Goal: Find specific page/section

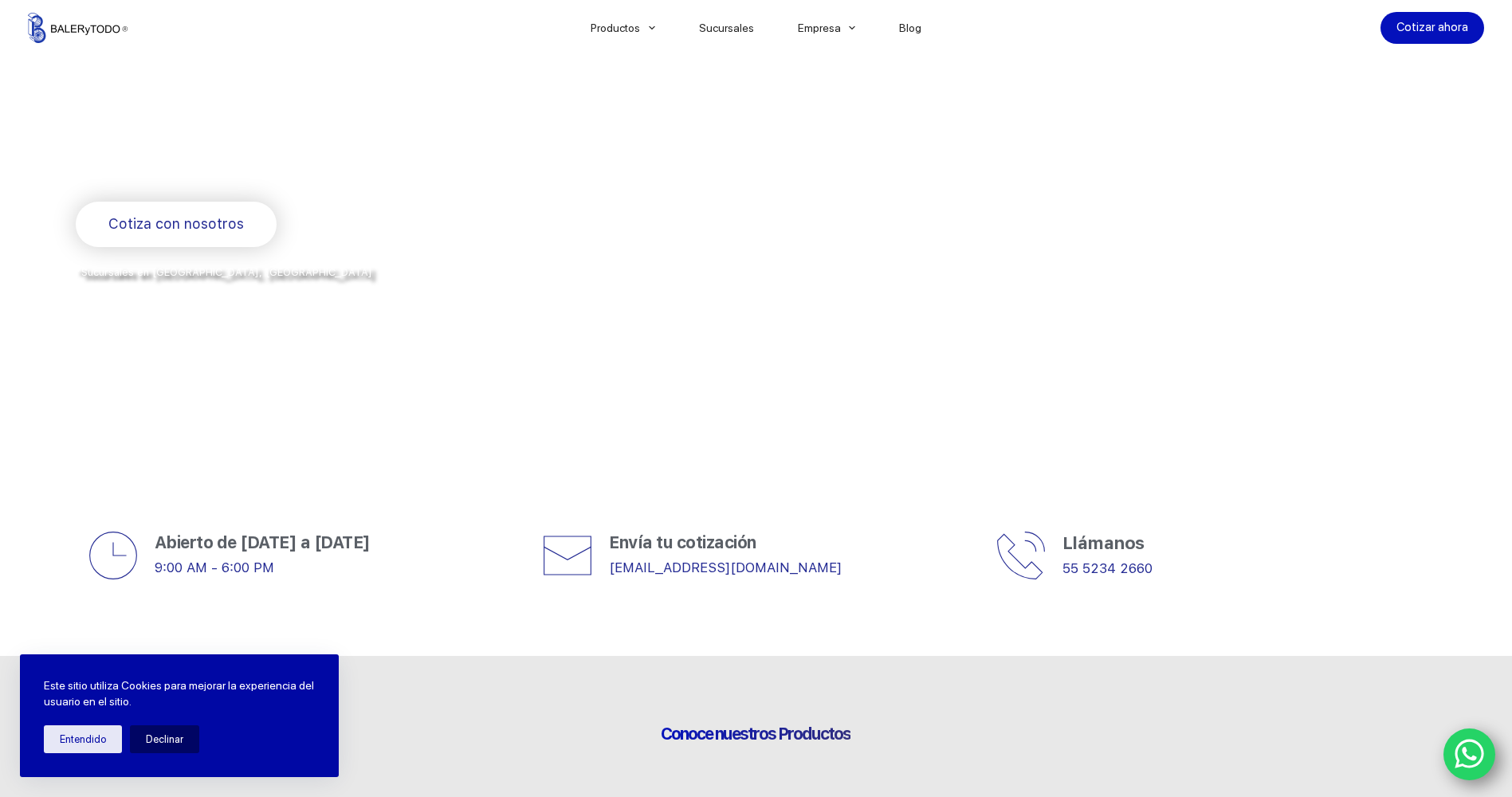
scroll to position [239, 0]
click at [96, 752] on button "Entendido" at bounding box center [83, 739] width 78 height 28
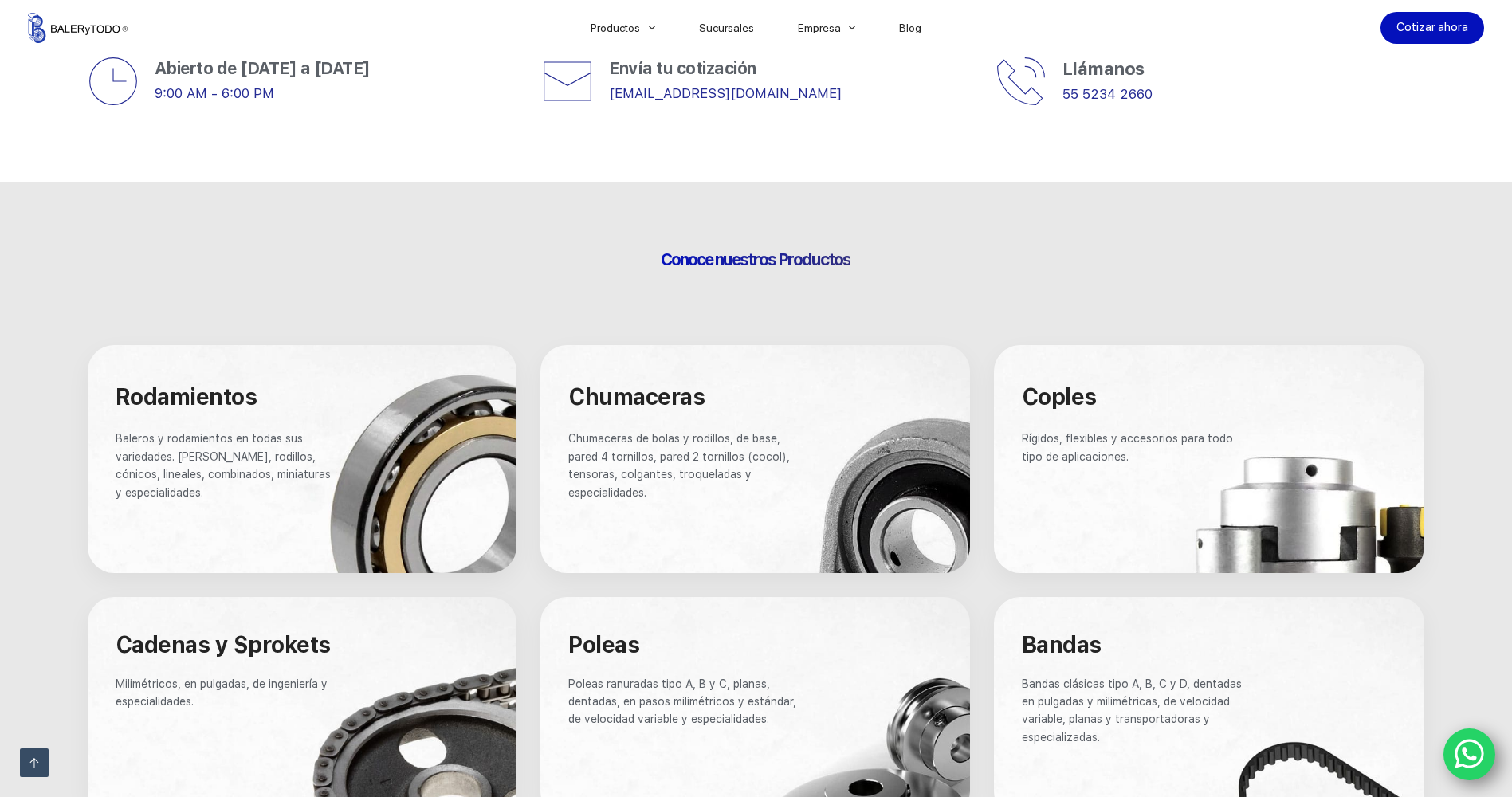
scroll to position [717, 0]
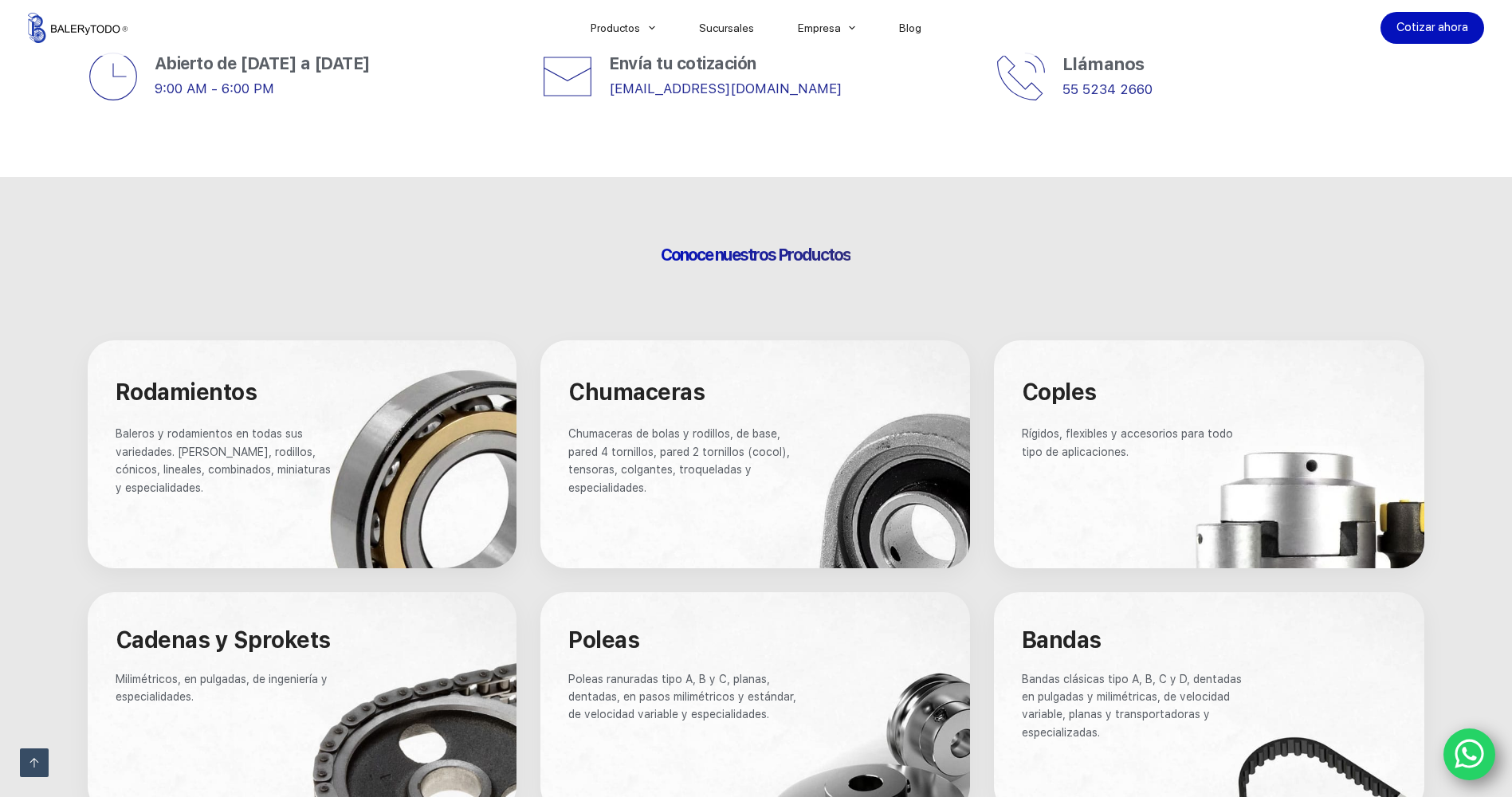
click at [184, 389] on span "Rodamientos" at bounding box center [186, 392] width 142 height 27
click at [406, 483] on div at bounding box center [302, 454] width 430 height 228
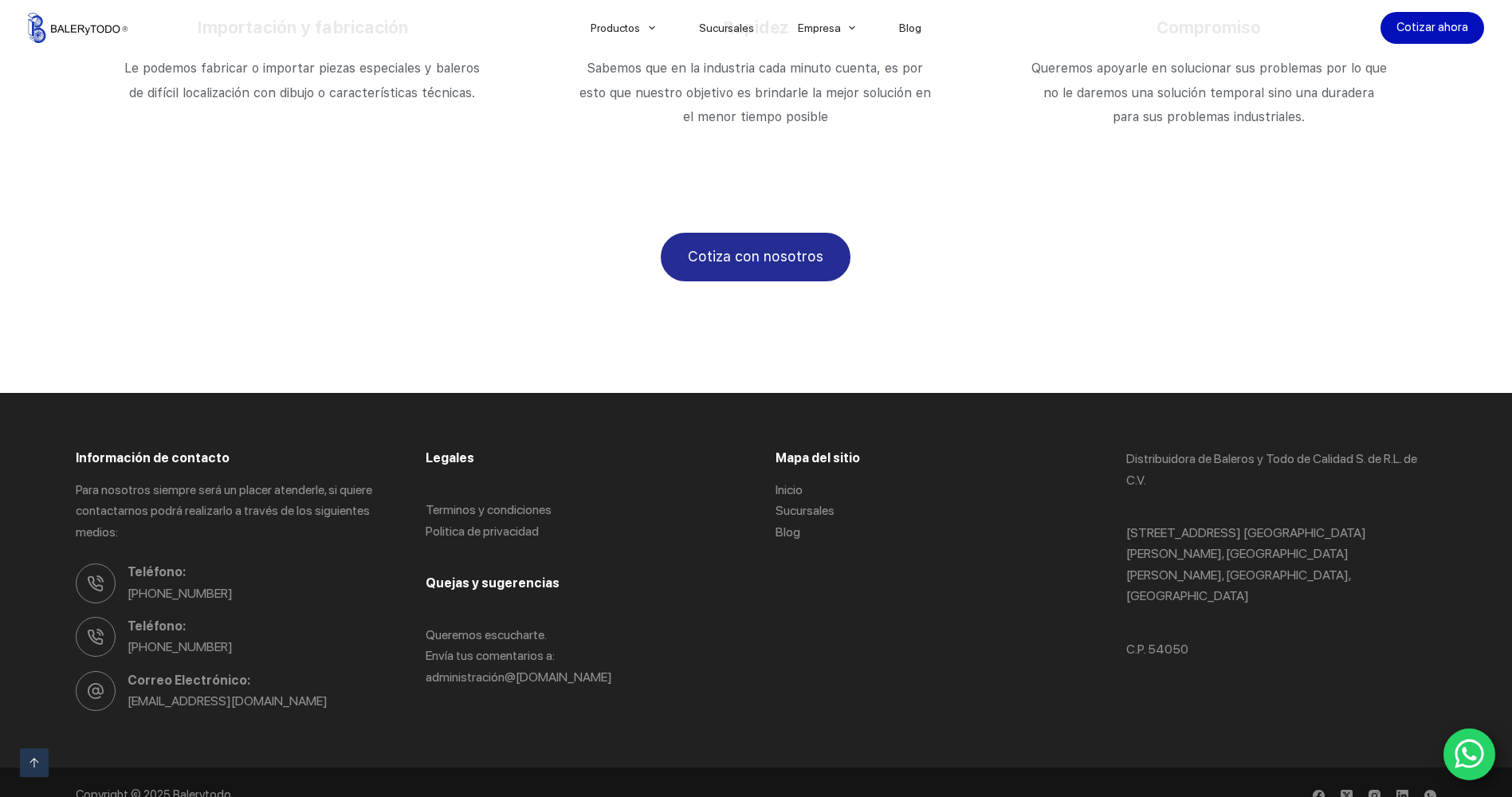
scroll to position [2731, 0]
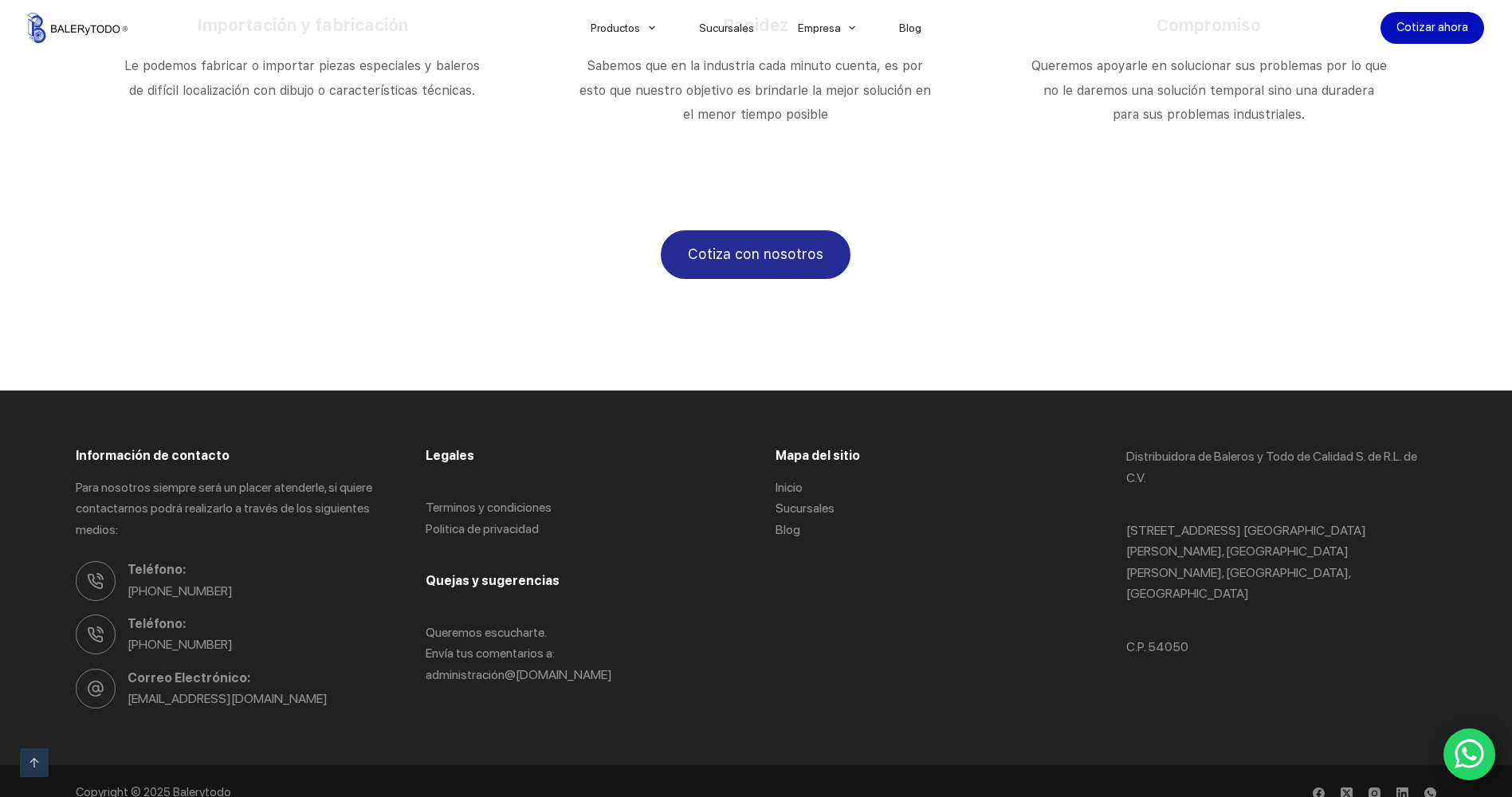
click at [1466, 744] on icon "WhatsApp" at bounding box center [1470, 754] width 30 height 34
click at [812, 500] on link "Sucursales" at bounding box center [804, 508] width 59 height 15
